Goal: Task Accomplishment & Management: Manage account settings

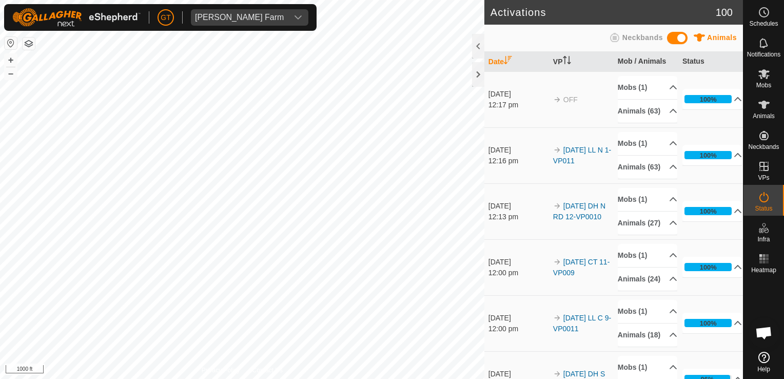
click at [177, 0] on html "[PERSON_NAME] Farm Schedules Notifications Mobs Animals Neckbands VPs Status In…" at bounding box center [392, 189] width 784 height 379
click at [505, 237] on div "Activations 100 Animals Neckbands Date VP Mob / Animals Status [DATE] 12:17 pm …" at bounding box center [371, 189] width 743 height 379
click at [299, 378] on html "[PERSON_NAME] Farm Schedules Notifications Mobs Animals Neckbands VPs Status In…" at bounding box center [392, 189] width 784 height 379
click at [347, 378] on html "[PERSON_NAME] Farm Schedules Notifications Mobs Animals Neckbands VPs Status In…" at bounding box center [392, 189] width 784 height 379
click at [550, 128] on div "Activations 100 Animals Neckbands Date VP Mob / Animals Status [DATE] 12:17 pm …" at bounding box center [371, 189] width 743 height 379
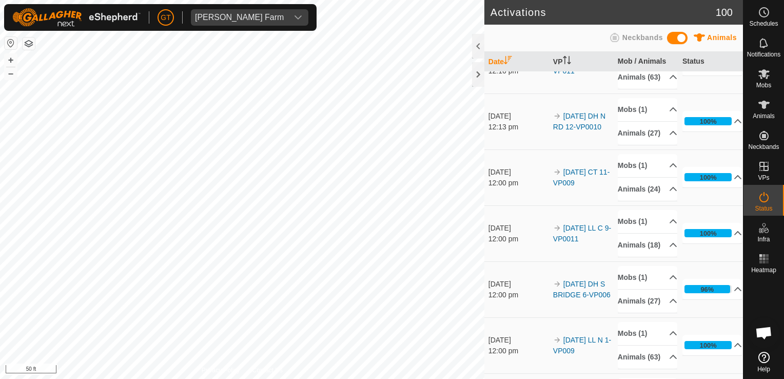
scroll to position [154, 0]
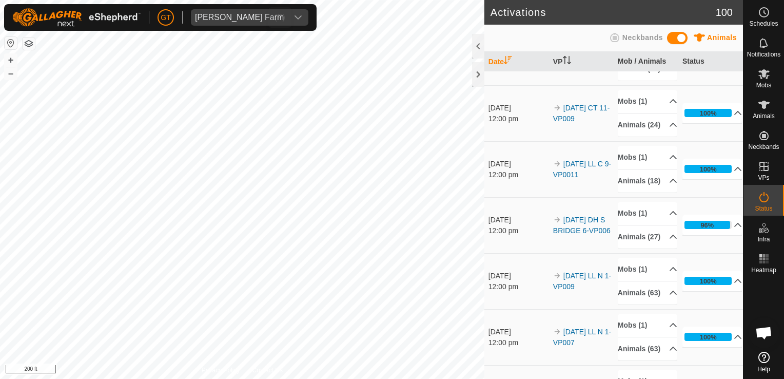
click at [254, 85] on div "[PERSON_NAME] Farm Schedules Notifications Mobs Animals Neckbands VPs Status In…" at bounding box center [392, 189] width 784 height 379
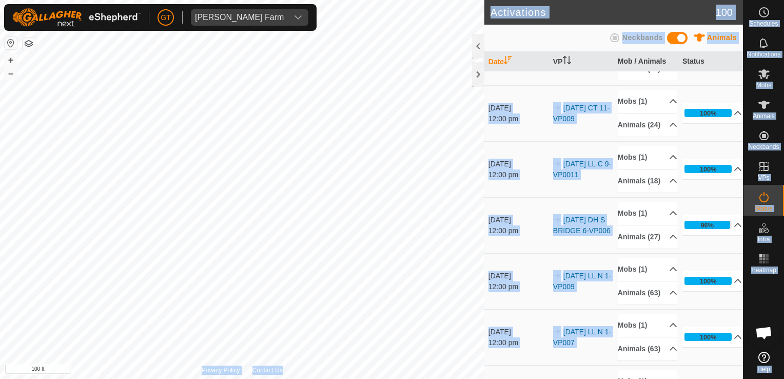
drag, startPoint x: 244, startPoint y: 28, endPoint x: 86, endPoint y: 405, distance: 408.3
click at [86, 378] on html "[PERSON_NAME] Farm Schedules Notifications Mobs Animals Neckbands VPs Status In…" at bounding box center [392, 189] width 784 height 379
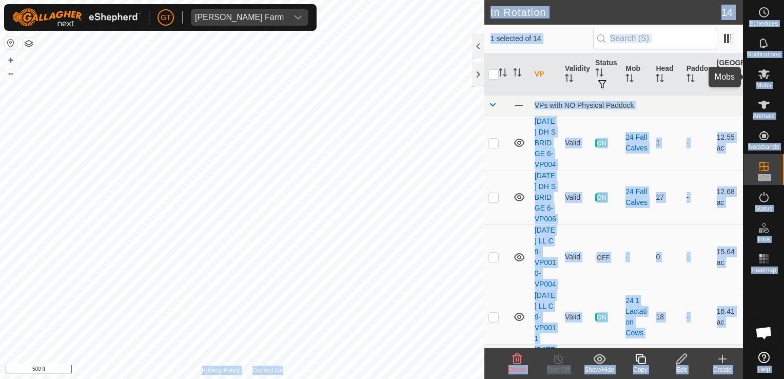
click at [766, 66] on es-mob-svg-icon at bounding box center [764, 74] width 18 height 16
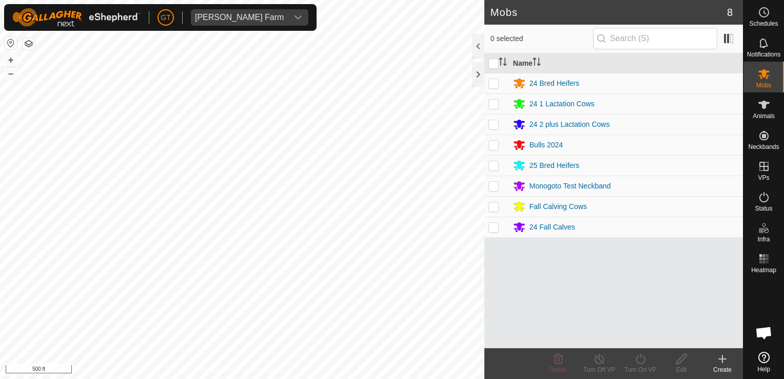
click at [496, 126] on p-checkbox at bounding box center [493, 124] width 10 height 8
checkbox input "true"
click at [640, 353] on icon at bounding box center [640, 358] width 13 height 12
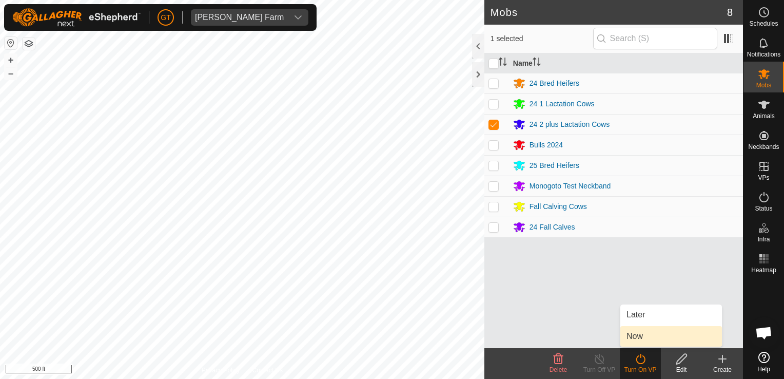
click at [644, 339] on link "Now" at bounding box center [671, 336] width 102 height 21
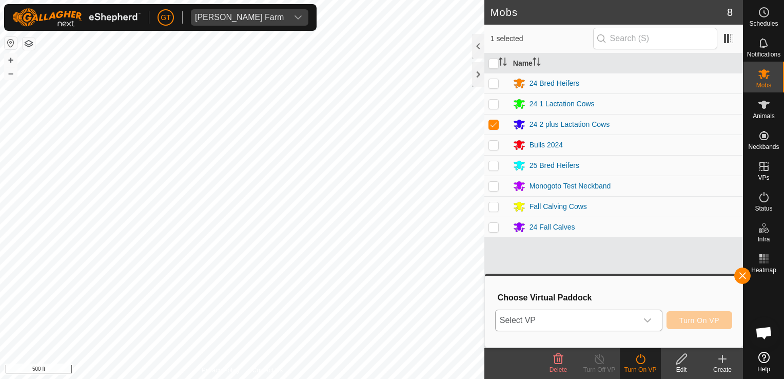
click at [646, 319] on icon "dropdown trigger" at bounding box center [647, 320] width 8 height 8
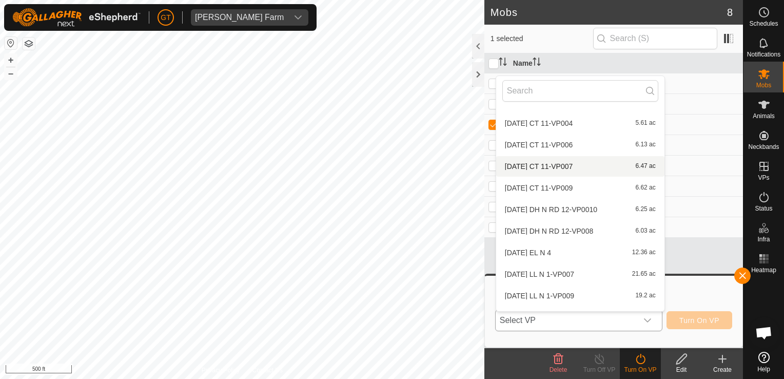
scroll to position [119, 0]
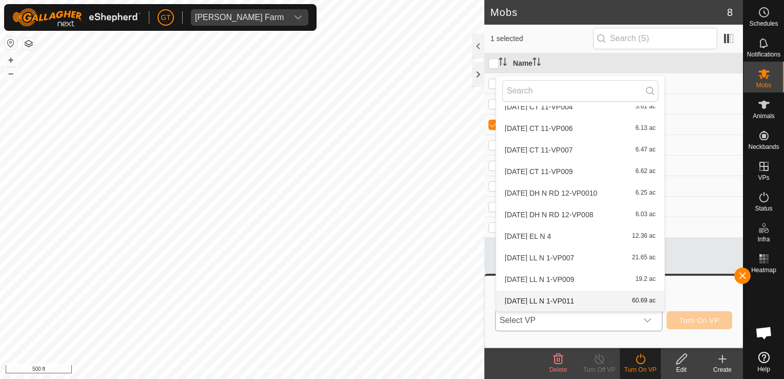
click at [602, 299] on li "[DATE] LL N 1-VP011 60.69 ac" at bounding box center [580, 300] width 168 height 21
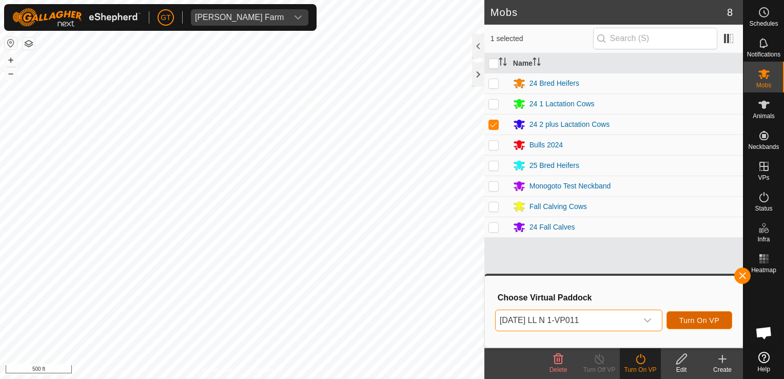
click at [704, 323] on span "Turn On VP" at bounding box center [699, 320] width 40 height 8
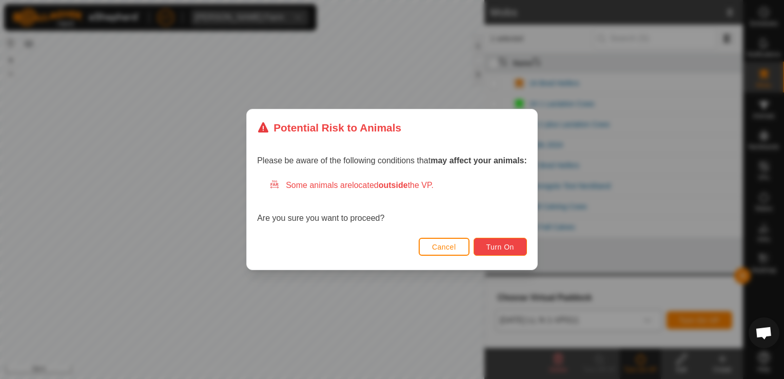
click at [510, 245] on span "Turn On" at bounding box center [500, 247] width 28 height 8
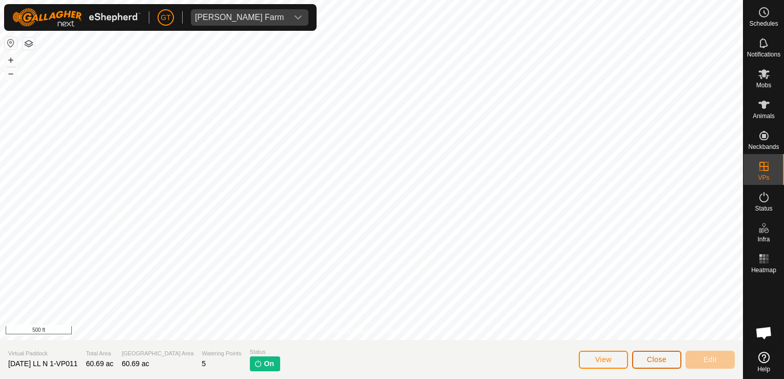
click at [641, 357] on button "Close" at bounding box center [656, 359] width 49 height 18
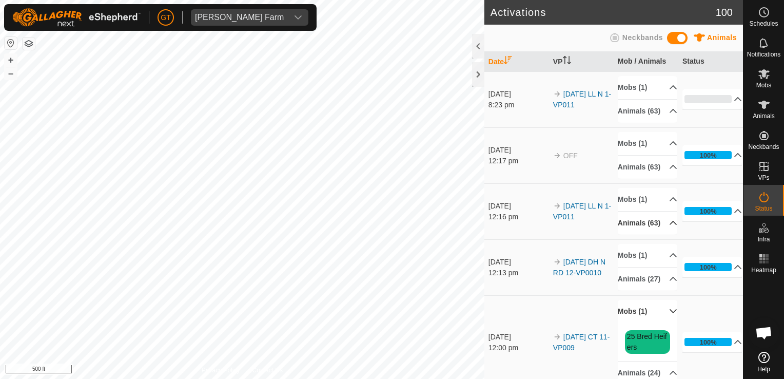
click at [662, 234] on p-accordion-header "Animals (63)" at bounding box center [648, 222] width 60 height 23
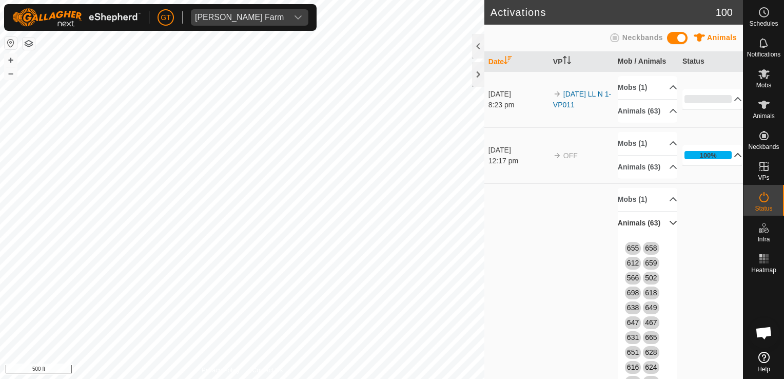
click at [706, 165] on p-accordion-header "100%" at bounding box center [712, 155] width 60 height 21
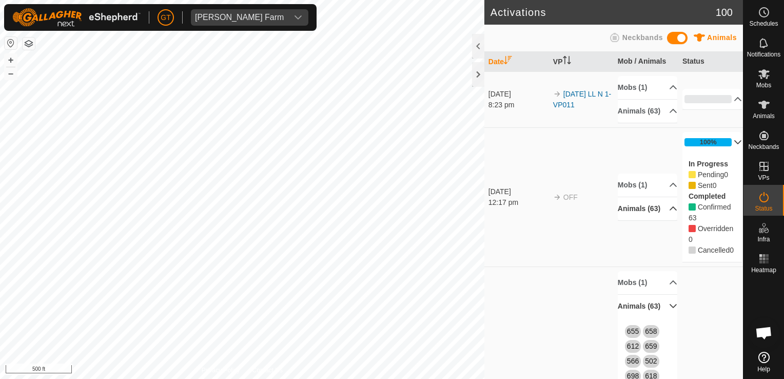
click at [648, 220] on p-accordion-header "Animals (63)" at bounding box center [648, 208] width 60 height 23
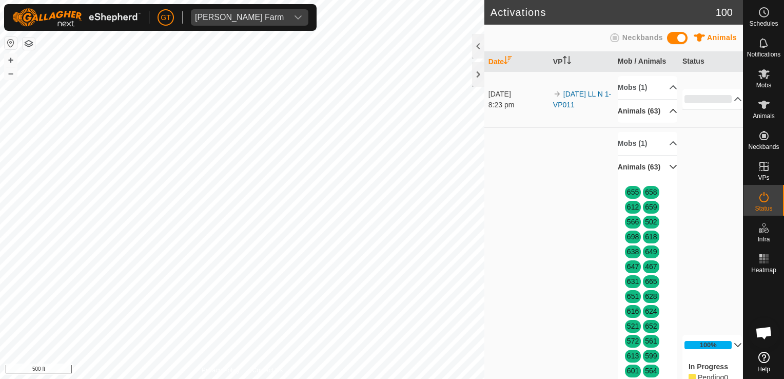
click at [660, 116] on p-accordion-header "Animals (63)" at bounding box center [648, 111] width 60 height 23
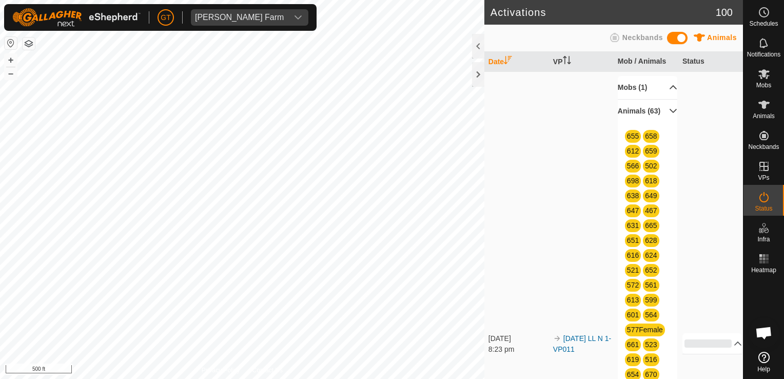
click at [661, 89] on p-accordion-header "Mobs (1)" at bounding box center [648, 87] width 60 height 23
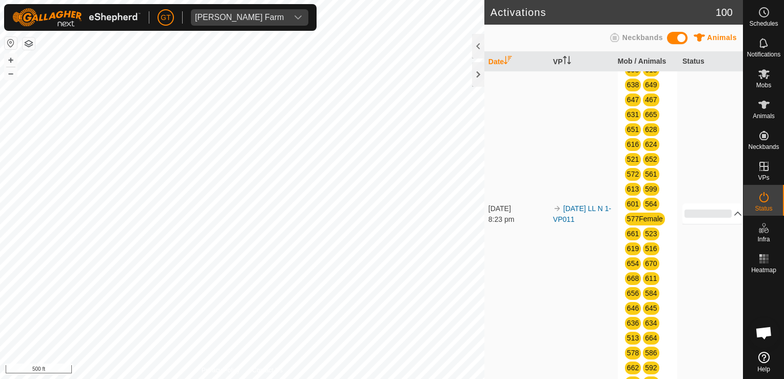
scroll to position [154, 0]
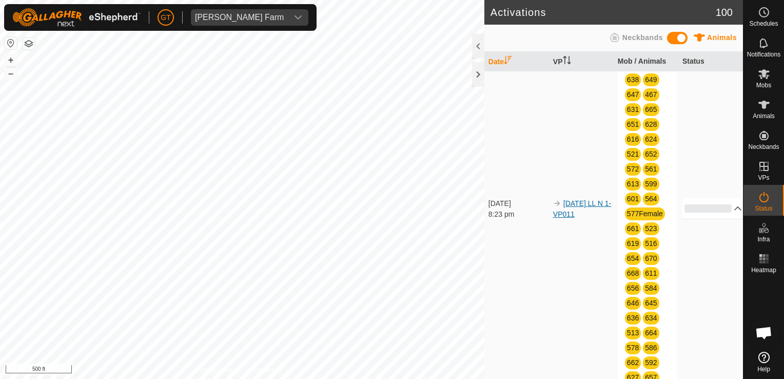
click at [586, 215] on link "[DATE] LL N 1-VP011" at bounding box center [582, 208] width 58 height 19
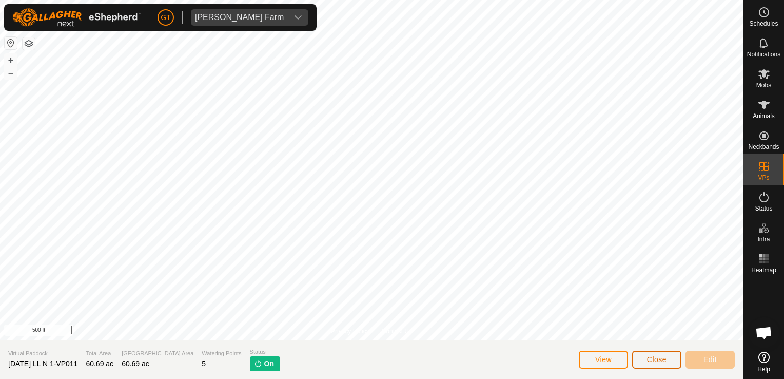
click at [648, 357] on span "Close" at bounding box center [656, 359] width 19 height 8
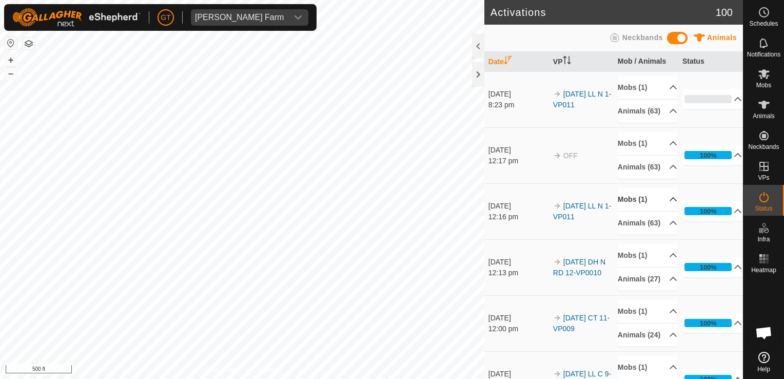
click at [659, 211] on p-accordion-header "Mobs (1)" at bounding box center [648, 199] width 60 height 23
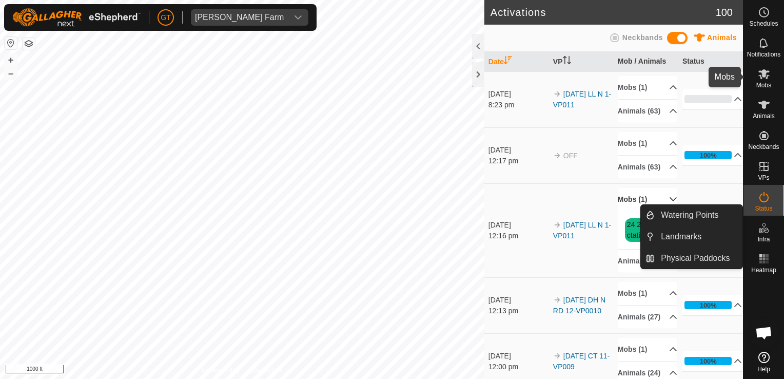
click at [764, 72] on icon at bounding box center [763, 74] width 11 height 10
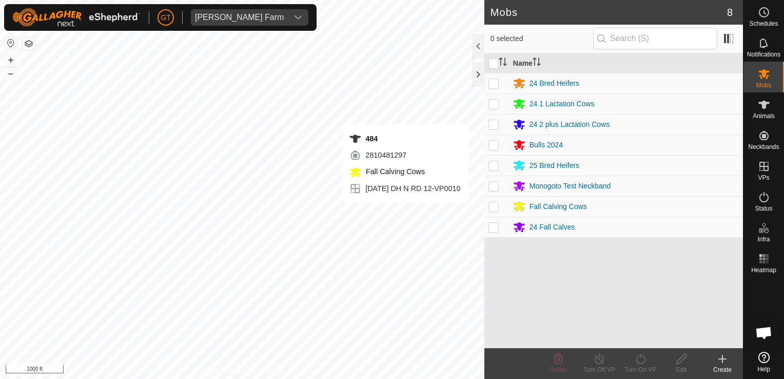
click at [493, 105] on p-checkbox at bounding box center [493, 104] width 10 height 8
checkbox input "true"
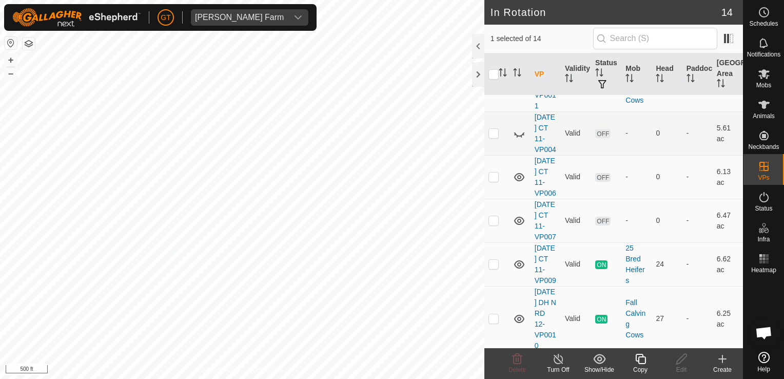
scroll to position [256, 0]
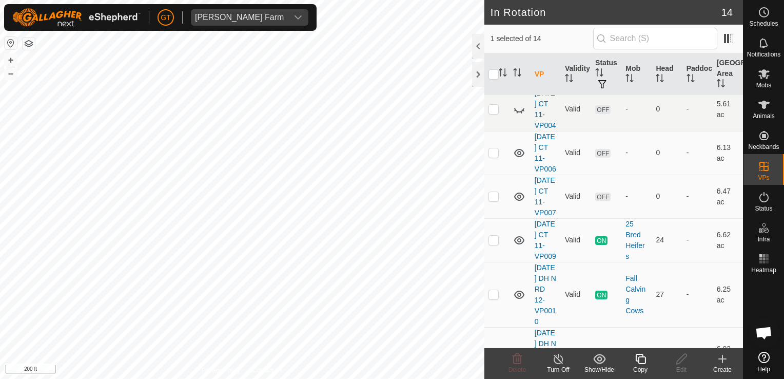
click at [636, 357] on icon at bounding box center [640, 358] width 13 height 12
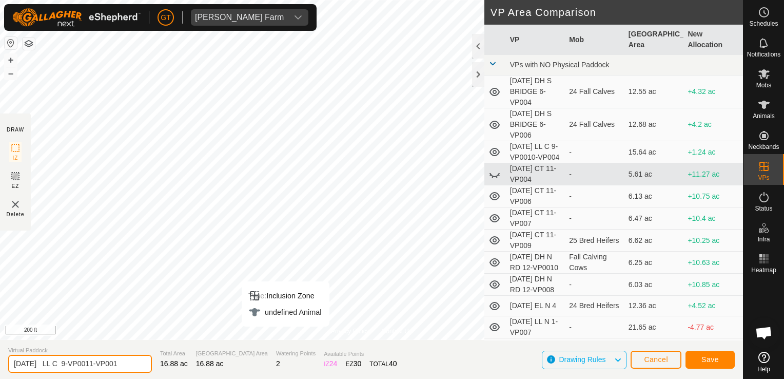
click at [131, 364] on input "[DATE] LL C 9-VP0011-VP001" at bounding box center [80, 363] width 144 height 18
type input "[DATE] LL C 9-VP0012"
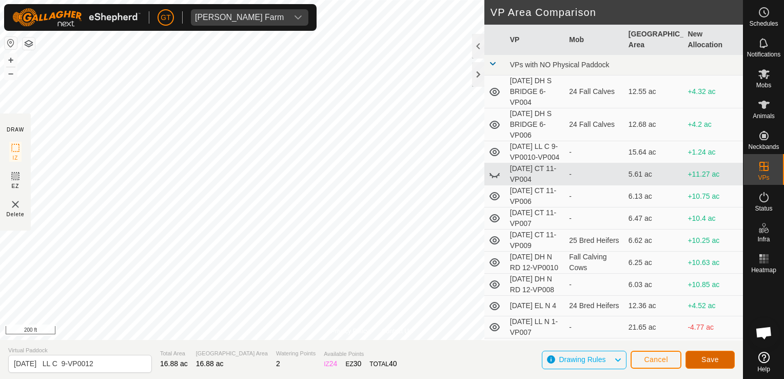
click at [706, 360] on span "Save" at bounding box center [709, 359] width 17 height 8
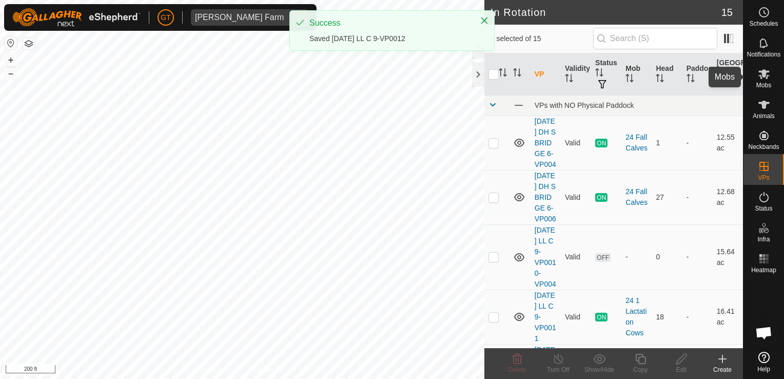
click at [761, 78] on icon at bounding box center [764, 74] width 12 height 12
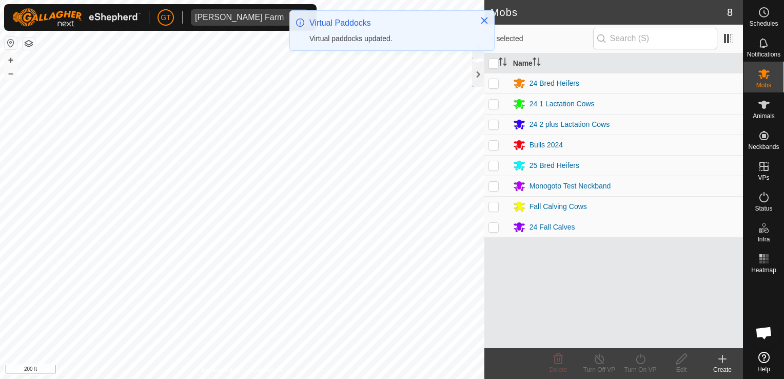
click at [490, 104] on p-checkbox at bounding box center [493, 104] width 10 height 8
checkbox input "true"
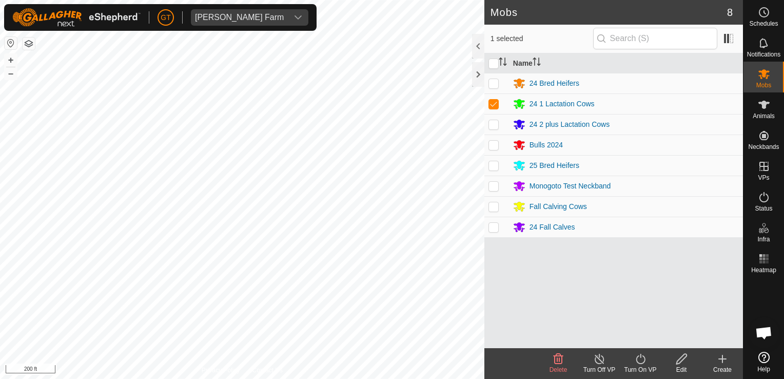
click at [636, 362] on icon at bounding box center [640, 358] width 13 height 12
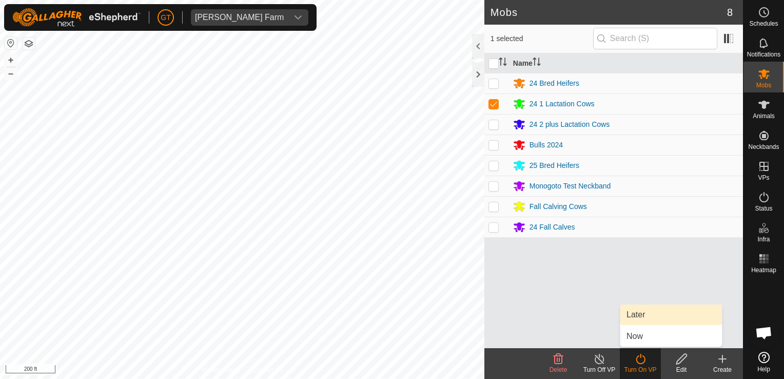
click at [641, 312] on link "Later" at bounding box center [671, 314] width 102 height 21
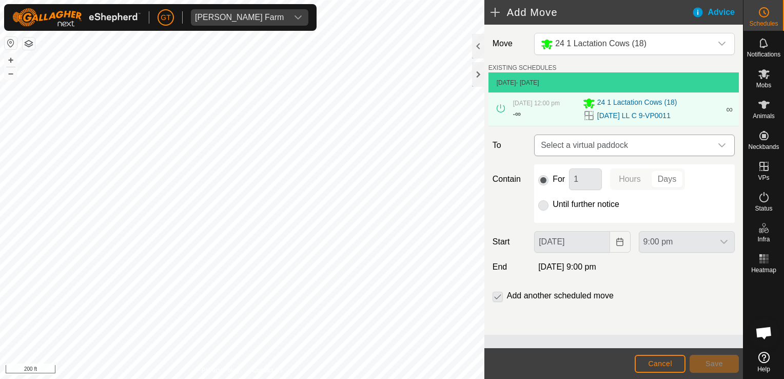
click at [719, 147] on icon "dropdown trigger" at bounding box center [722, 145] width 8 height 8
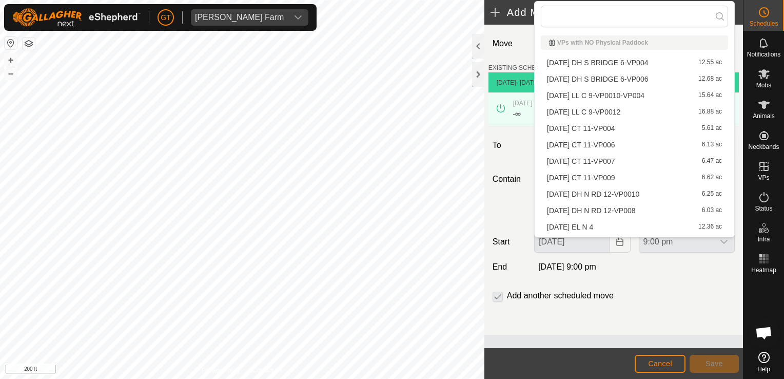
click at [630, 112] on li "[DATE] LL C 9-VP0012 16.88 ac" at bounding box center [634, 111] width 187 height 15
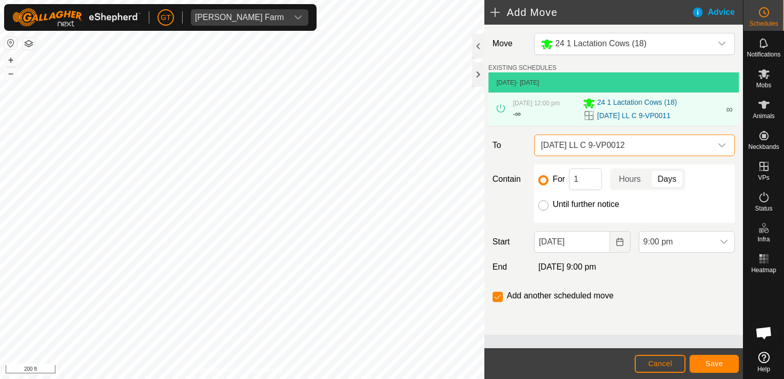
click at [543, 207] on input "Until further notice" at bounding box center [543, 205] width 10 height 10
radio input "true"
checkbox input "false"
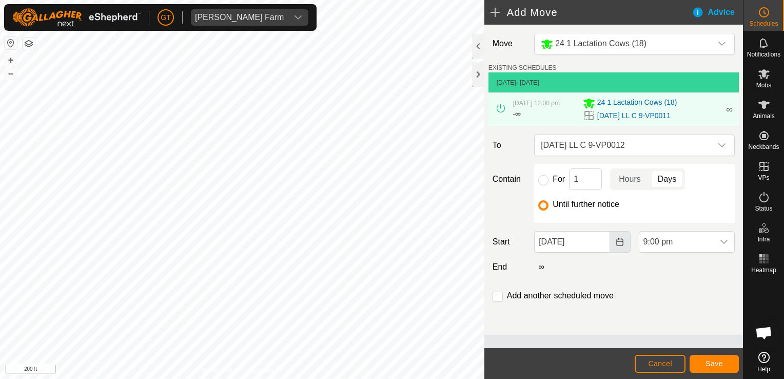
click at [623, 239] on icon "Choose Date" at bounding box center [620, 242] width 8 height 8
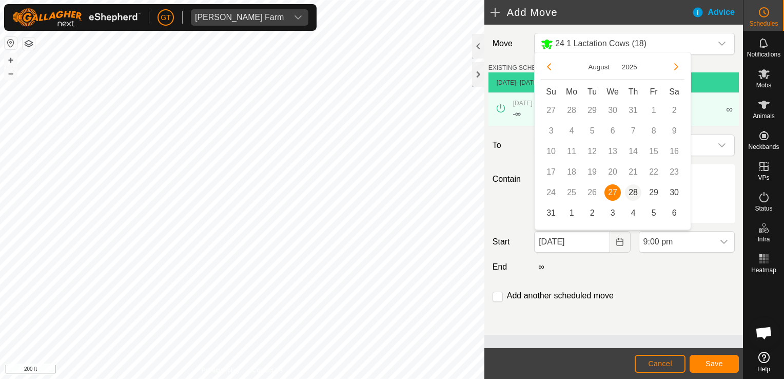
click at [632, 189] on span "28" at bounding box center [633, 192] width 16 height 16
type input "[DATE]"
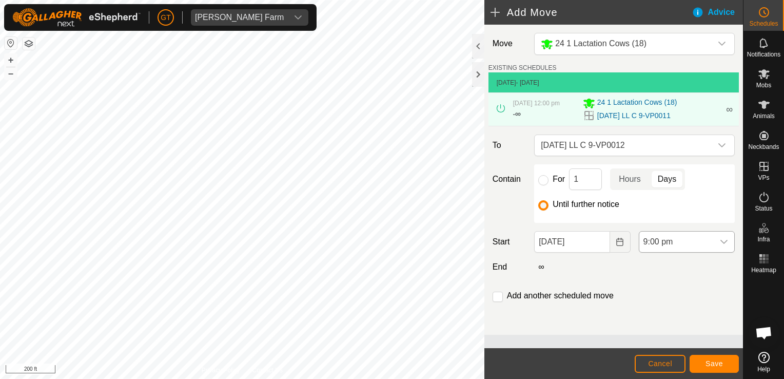
click at [724, 239] on icon "dropdown trigger" at bounding box center [724, 242] width 8 height 8
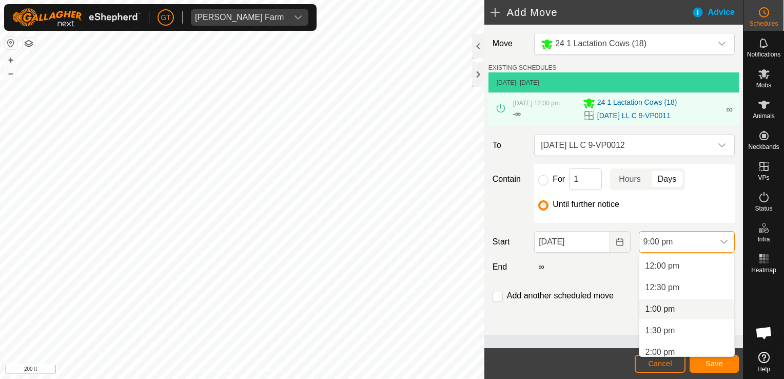
scroll to position [509, 0]
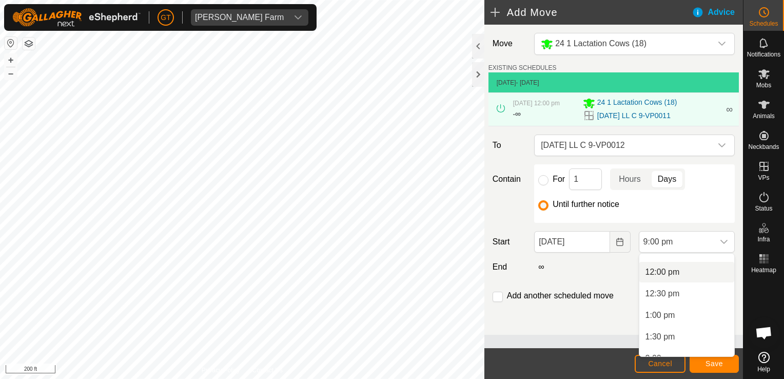
click at [667, 271] on li "12:00 pm" at bounding box center [686, 272] width 95 height 21
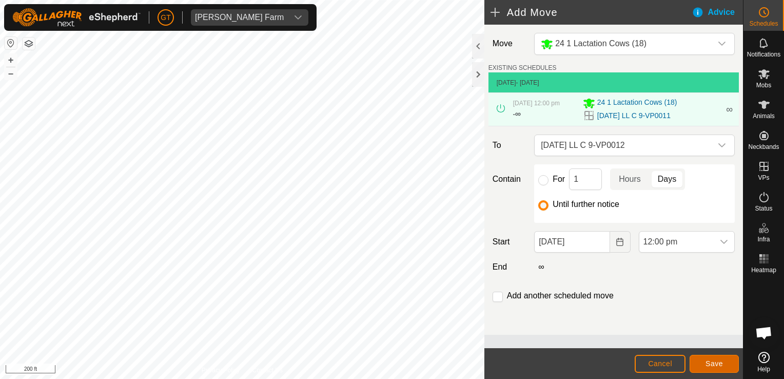
click at [714, 366] on span "Save" at bounding box center [713, 363] width 17 height 8
